Goal: Understand process/instructions

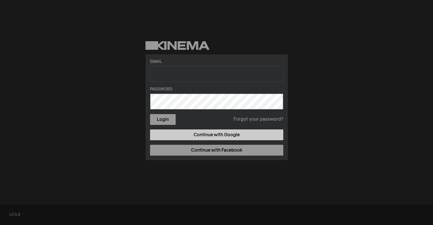
click at [258, 136] on link "Continue with Google" at bounding box center [216, 134] width 133 height 11
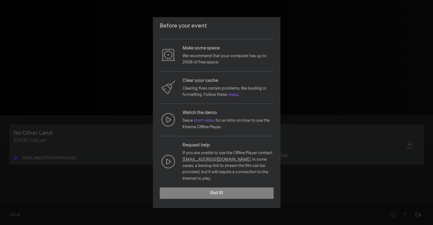
scroll to position [25, 0]
click at [235, 94] on link "steps" at bounding box center [233, 94] width 10 height 4
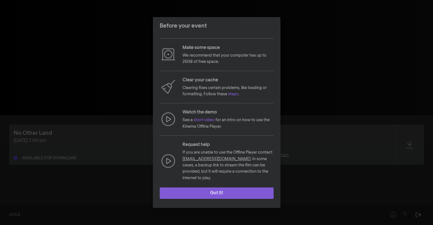
click at [242, 192] on button "Got it!" at bounding box center [217, 192] width 114 height 11
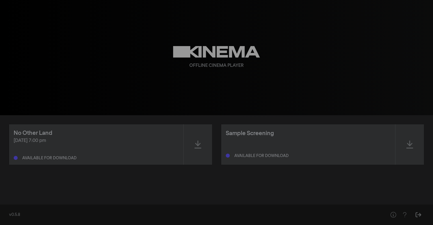
click at [309, 151] on div "Available for download" at bounding box center [308, 151] width 165 height 18
click at [406, 143] on icon at bounding box center [409, 144] width 7 height 8
click at [198, 145] on icon at bounding box center [197, 144] width 7 height 8
